Goal: Find specific page/section: Find specific page/section

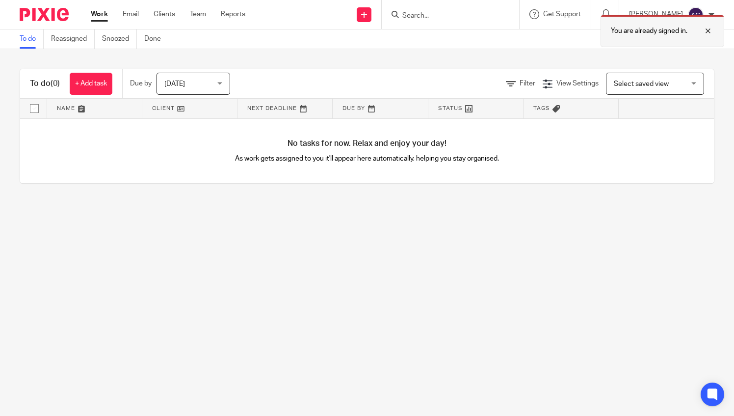
click at [704, 27] on div at bounding box center [701, 31] width 27 height 12
click at [241, 14] on link "Reports" at bounding box center [233, 14] width 25 height 10
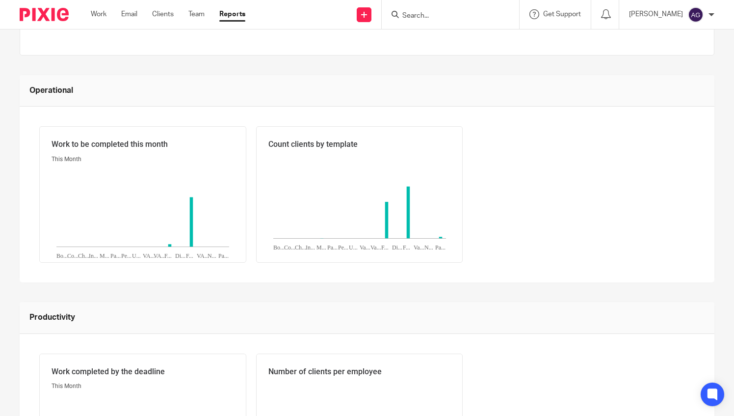
scroll to position [170, 0]
click at [202, 17] on link "Team" at bounding box center [197, 14] width 16 height 10
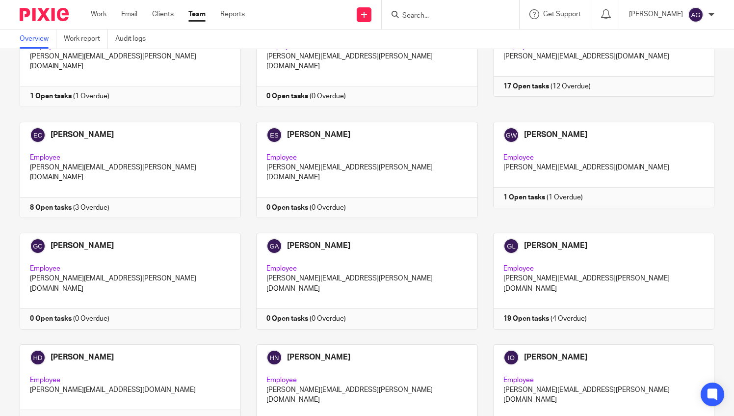
scroll to position [532, 0]
